Goal: Find specific page/section: Find specific page/section

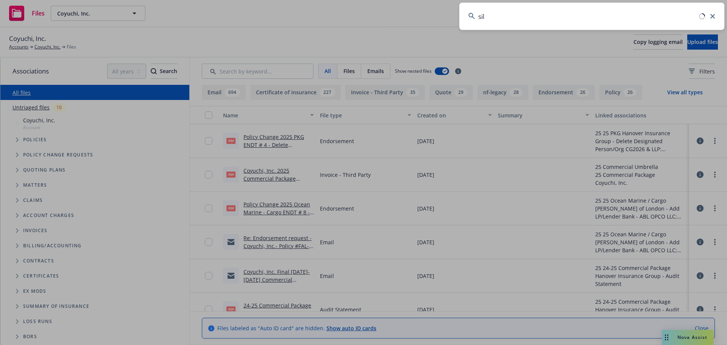
type input "sila"
